Goal: Find specific page/section: Find specific page/section

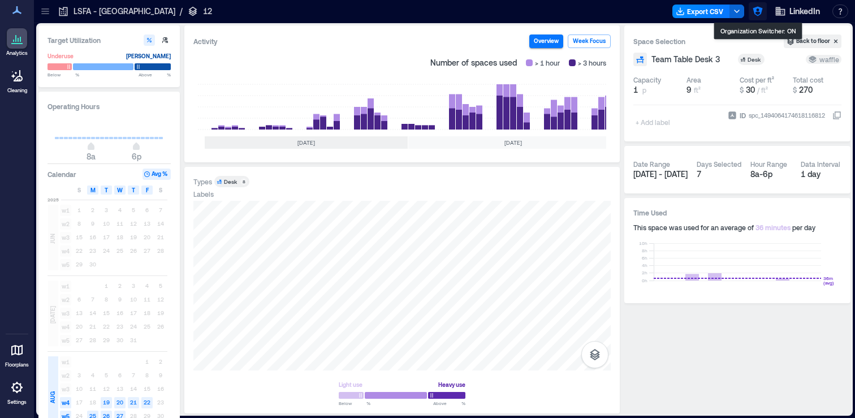
scroll to position [0, 203]
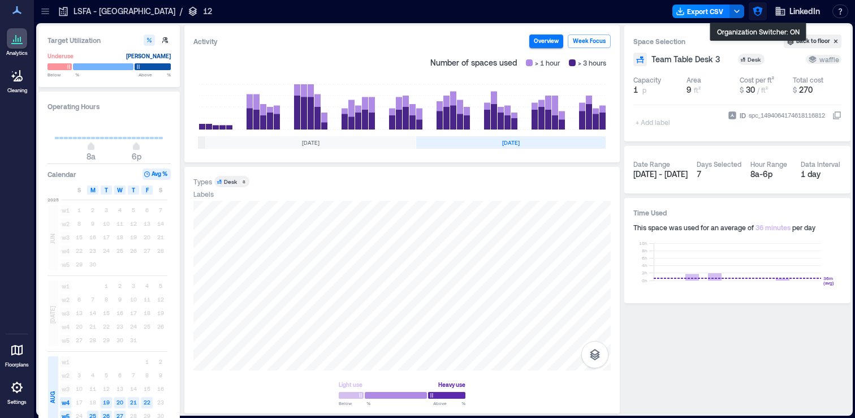
click at [756, 8] on icon "button" at bounding box center [758, 12] width 10 height 10
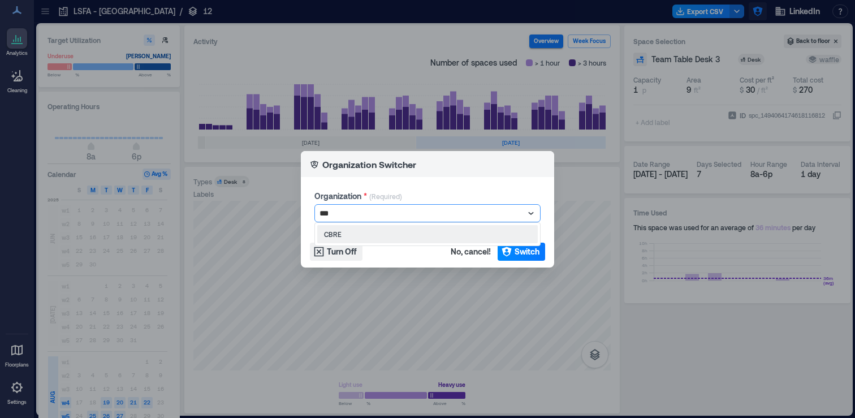
type input "****"
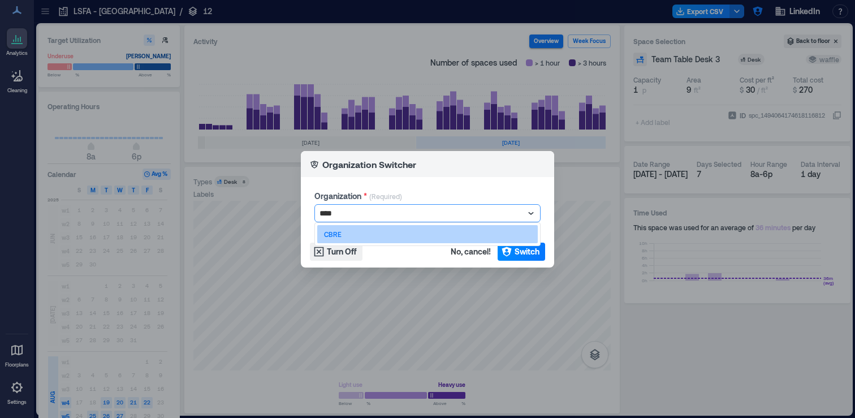
click at [503, 236] on div "CBRE" at bounding box center [427, 234] width 221 height 18
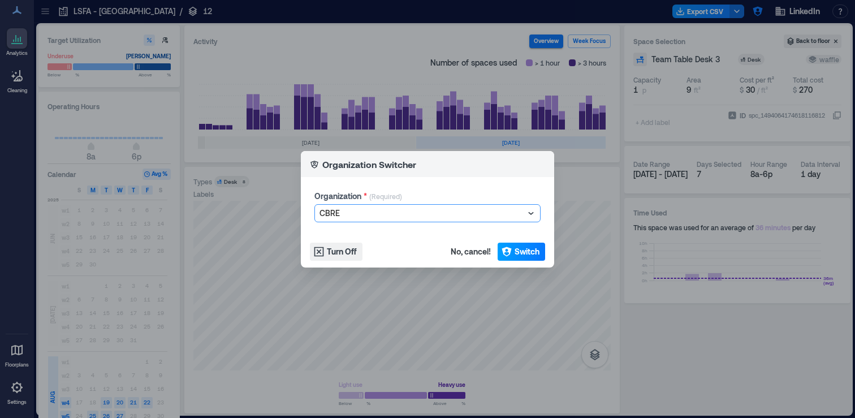
click at [513, 249] on button "Switch" at bounding box center [522, 252] width 48 height 18
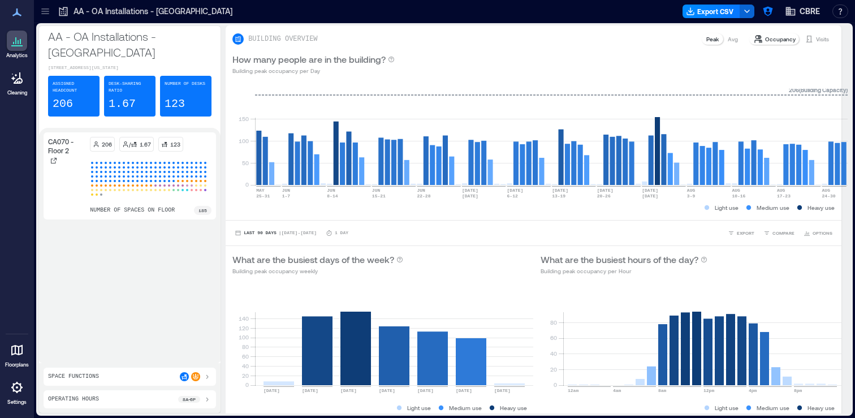
click at [44, 10] on icon at bounding box center [45, 11] width 11 height 11
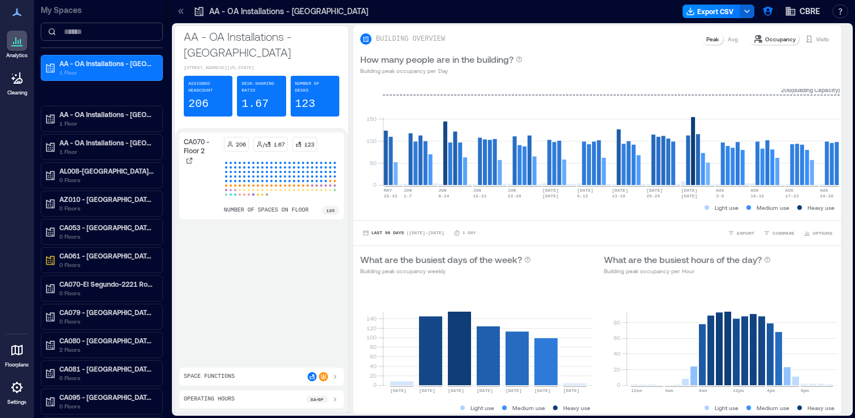
click at [108, 35] on input at bounding box center [102, 32] width 122 height 18
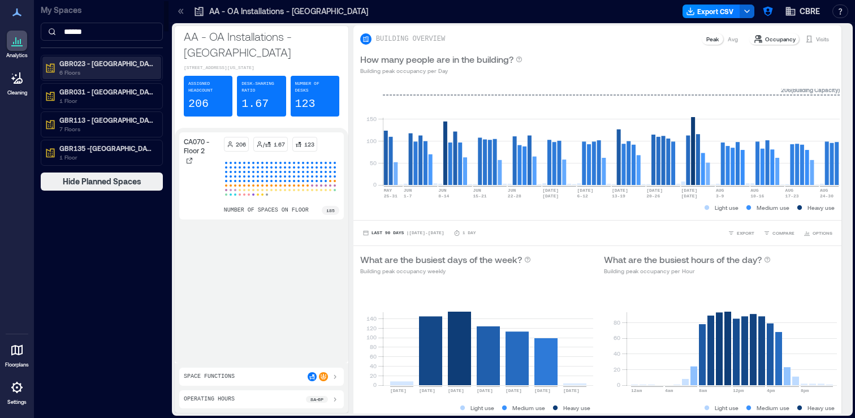
type input "******"
click at [119, 75] on p "6 Floors" at bounding box center [106, 72] width 95 height 9
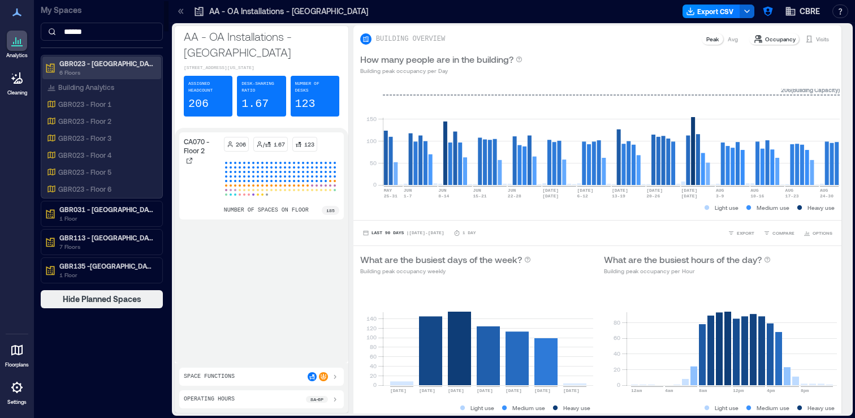
click at [156, 64] on div "GBR023 - [GEOGRAPHIC_DATA] - [STREET_ADDRESS][PERSON_NAME] 6 Floors" at bounding box center [101, 68] width 119 height 23
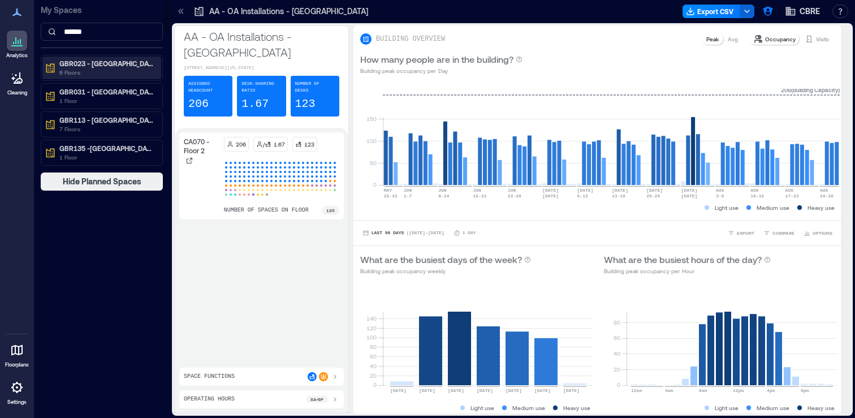
click at [139, 63] on p "GBR023 - [GEOGRAPHIC_DATA] - [STREET_ADDRESS][PERSON_NAME]" at bounding box center [106, 63] width 95 height 9
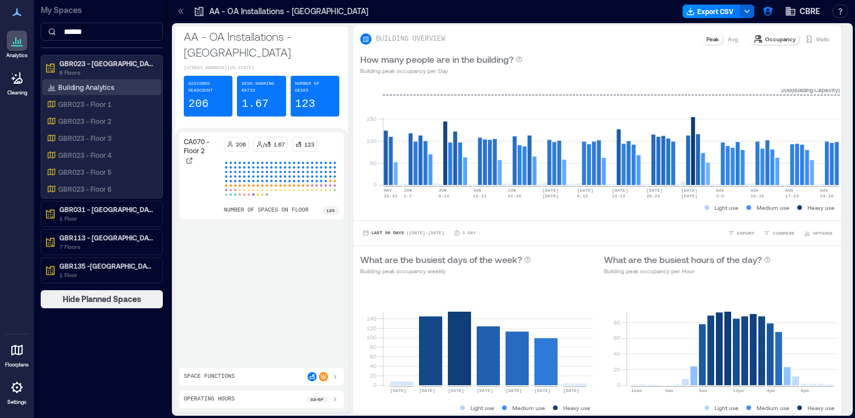
click at [102, 87] on p "Building Analytics" at bounding box center [86, 87] width 56 height 9
